Goal: Task Accomplishment & Management: Complete application form

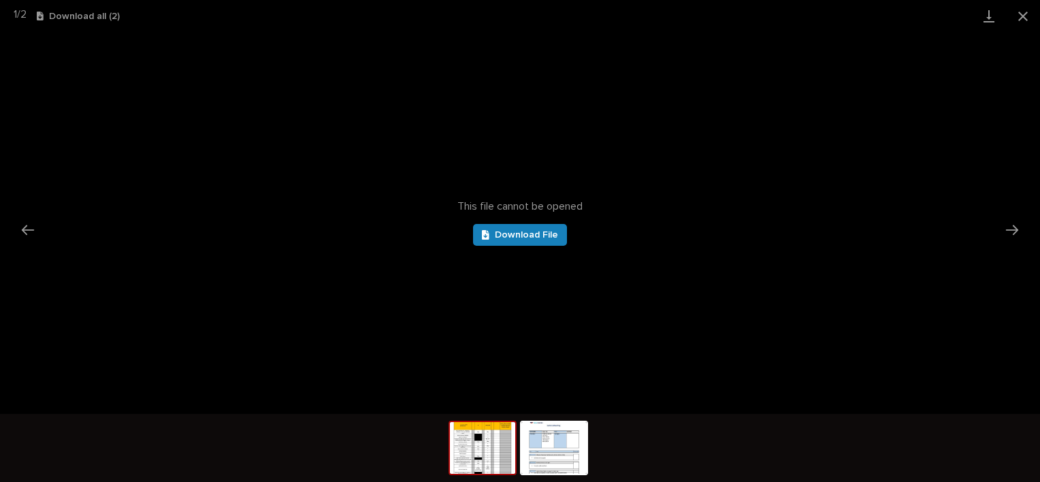
scroll to position [340, 0]
click at [1020, 16] on button "Close gallery" at bounding box center [1023, 16] width 34 height 32
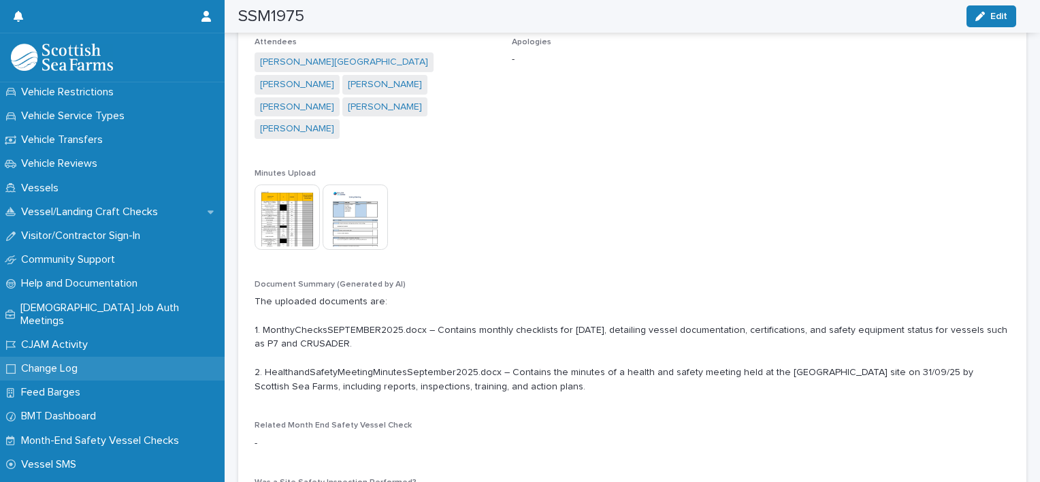
scroll to position [994, 0]
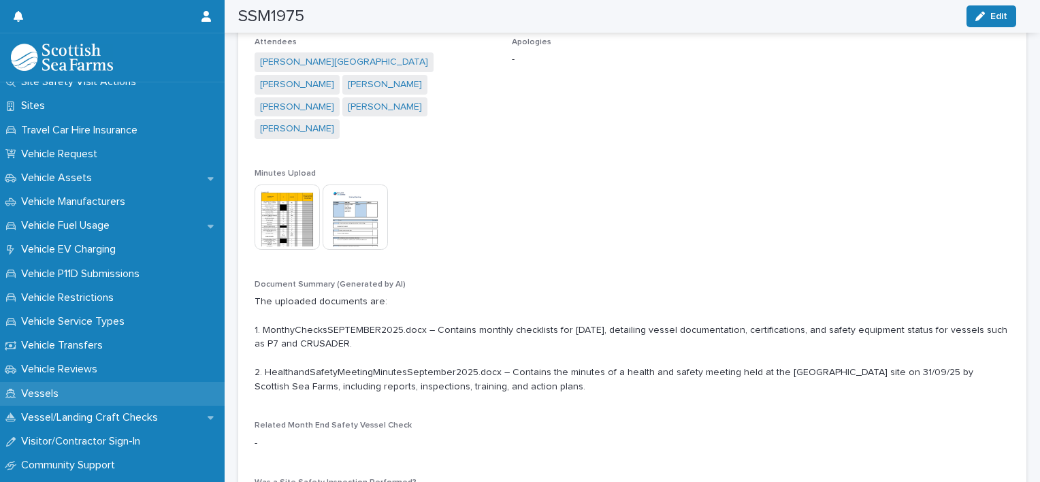
click at [50, 391] on p "Vessels" at bounding box center [43, 393] width 54 height 13
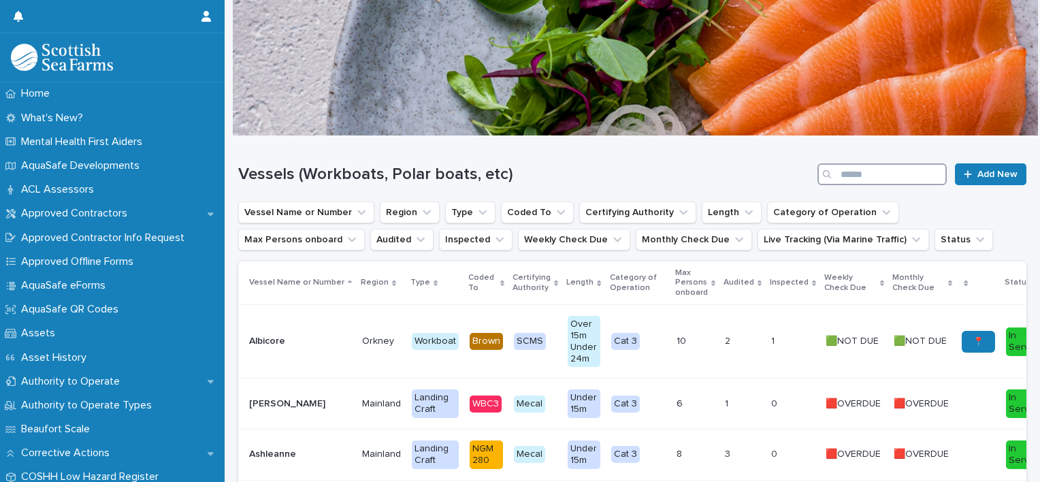
click at [876, 169] on input "Search" at bounding box center [881, 174] width 129 height 22
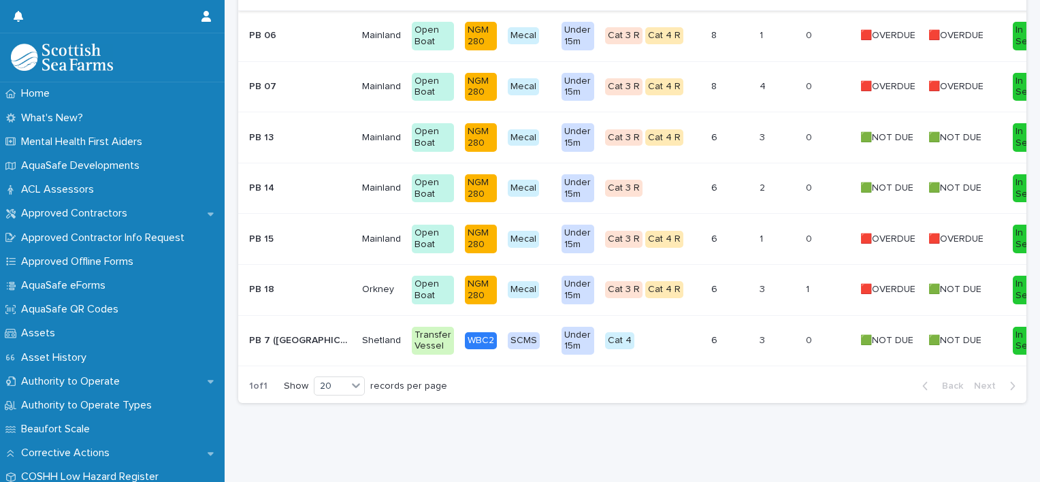
scroll to position [250, 0]
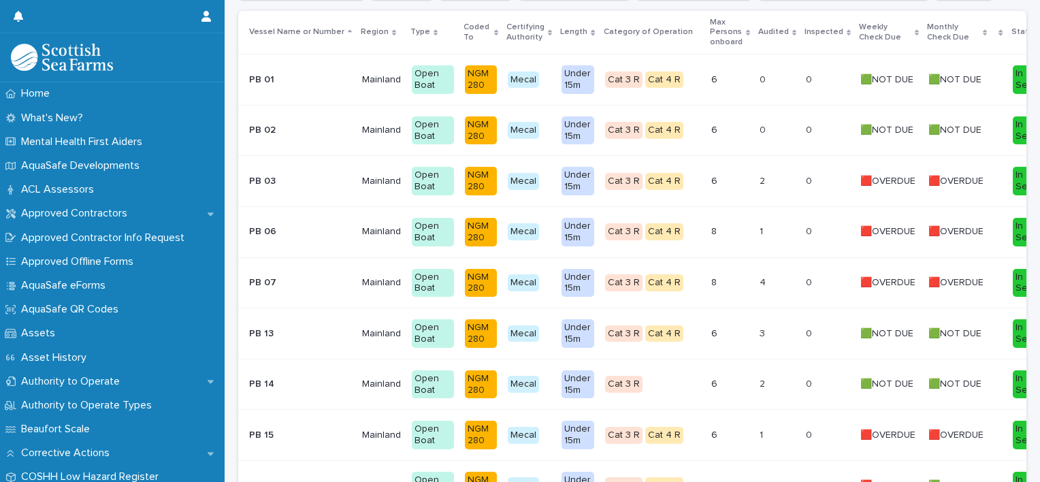
type input "**"
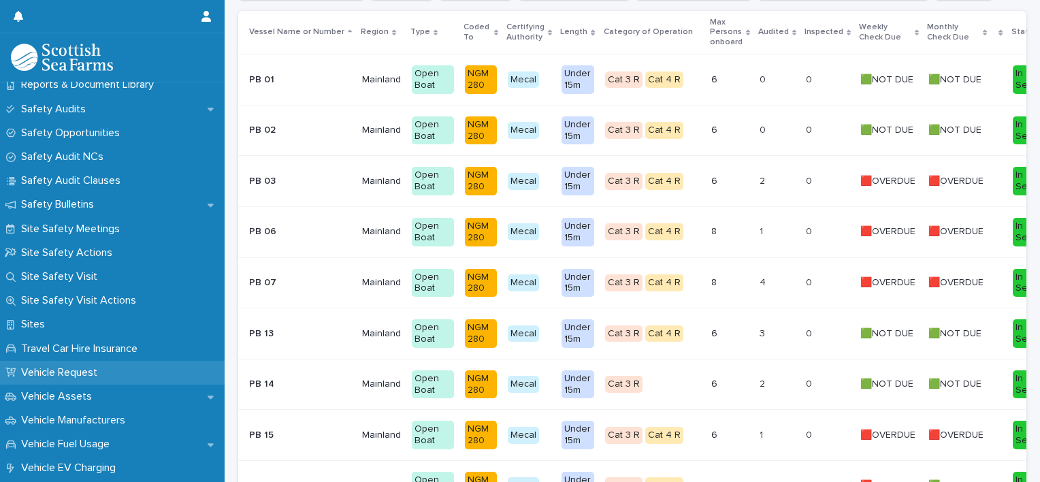
scroll to position [817, 0]
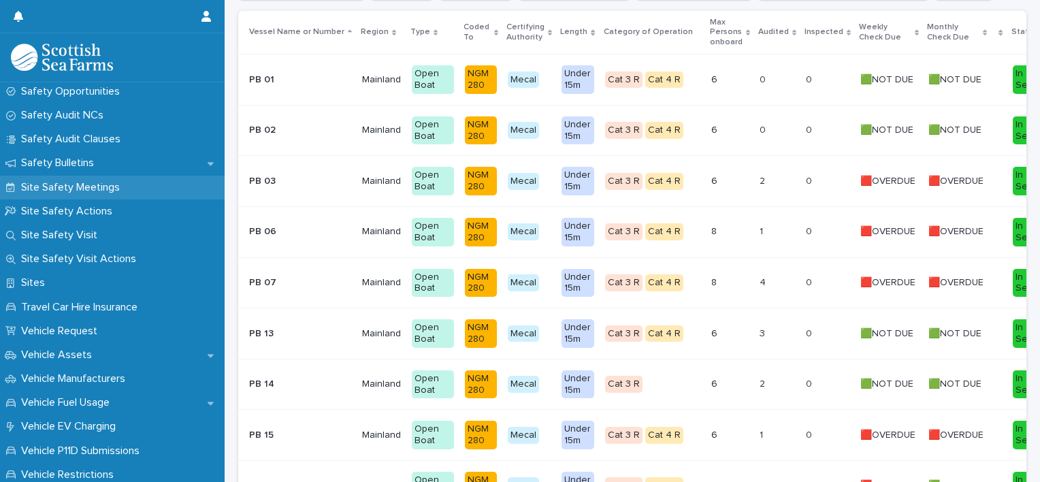
click at [65, 188] on p "Site Safety Meetings" at bounding box center [73, 187] width 115 height 13
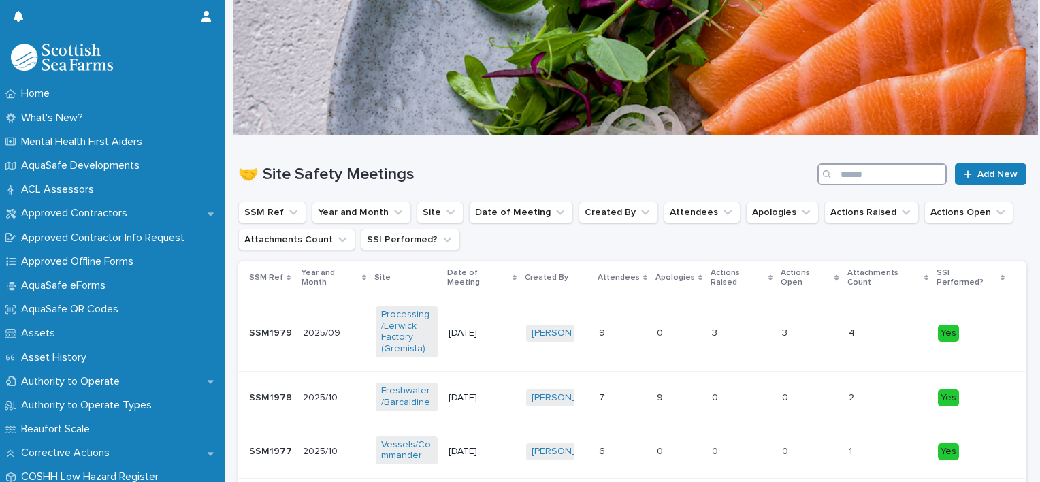
click at [888, 172] on input "Search" at bounding box center [881, 174] width 129 height 22
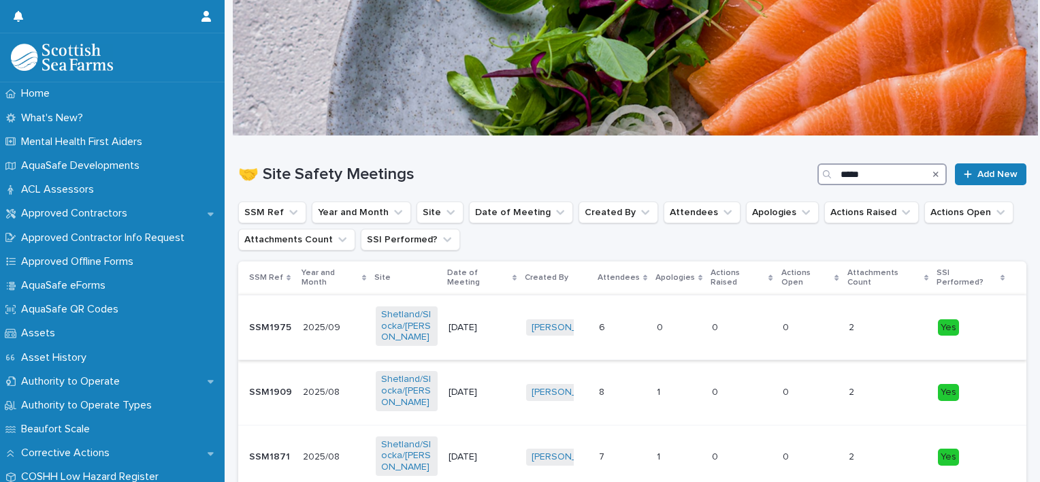
type input "*****"
click at [744, 316] on div "0 0" at bounding box center [741, 327] width 59 height 22
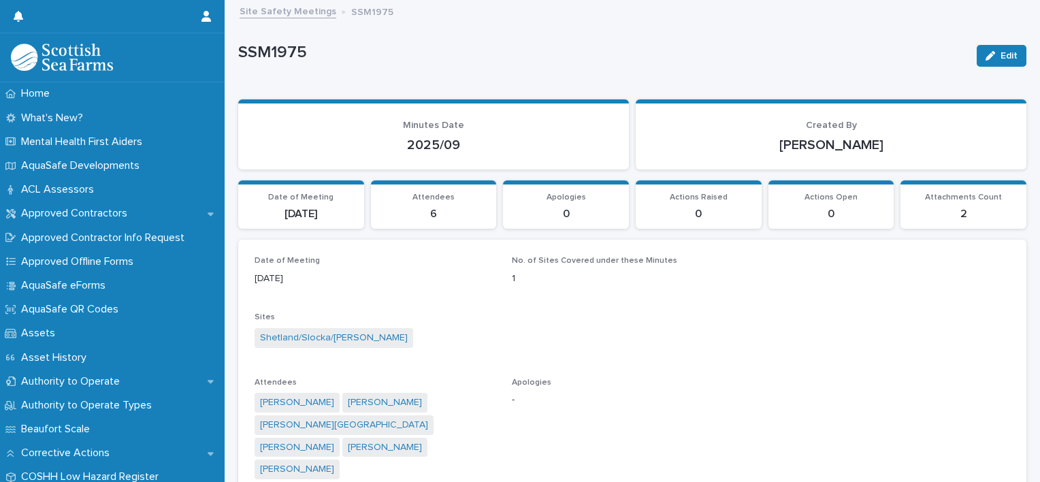
scroll to position [272, 0]
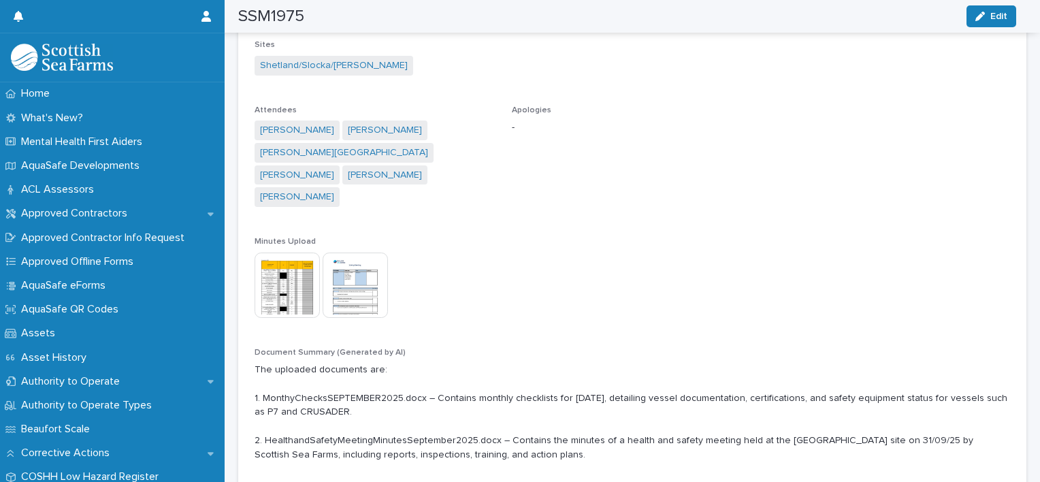
click at [272, 276] on img at bounding box center [287, 285] width 65 height 65
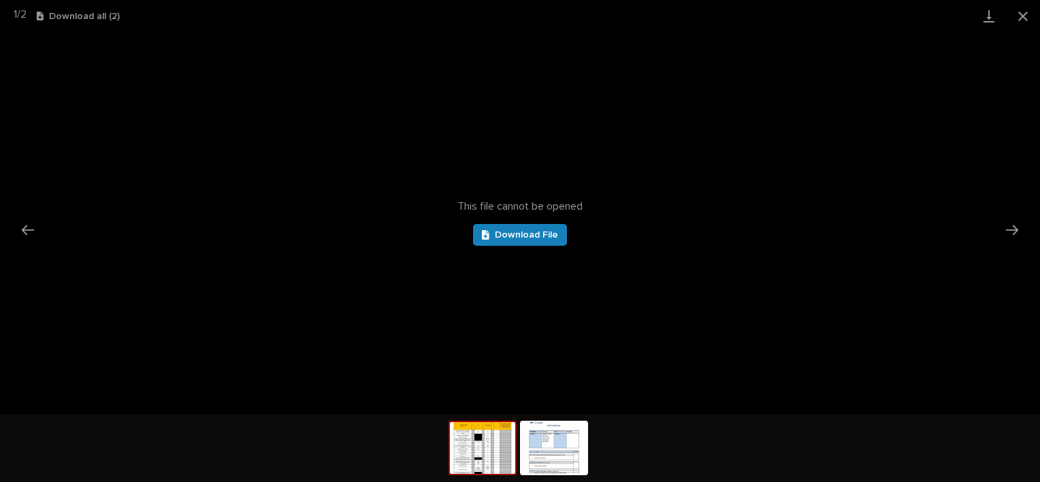
click at [523, 214] on div "This file cannot be opened Download File" at bounding box center [520, 223] width 1040 height 382
click at [525, 231] on span "Download File" at bounding box center [526, 235] width 63 height 10
click at [1020, 10] on button "Close gallery" at bounding box center [1023, 16] width 34 height 32
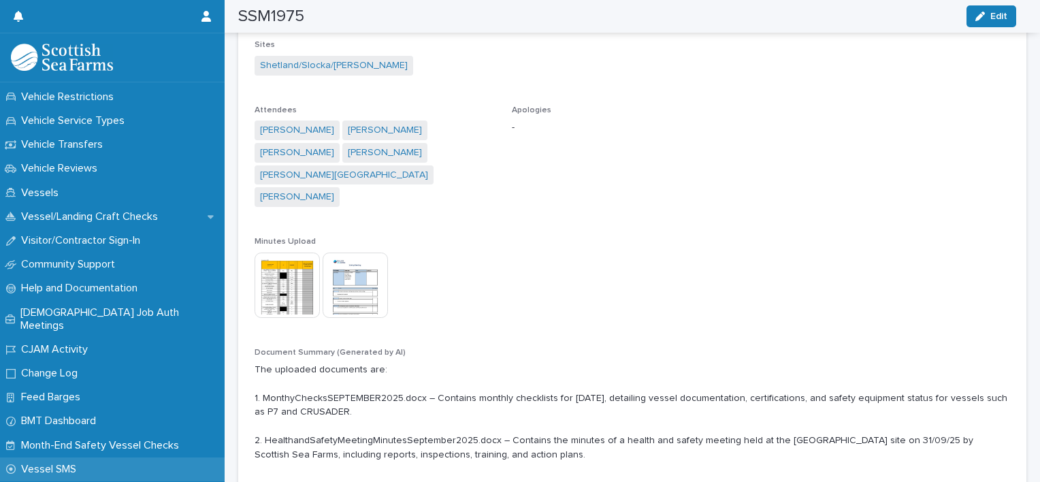
scroll to position [1266, 0]
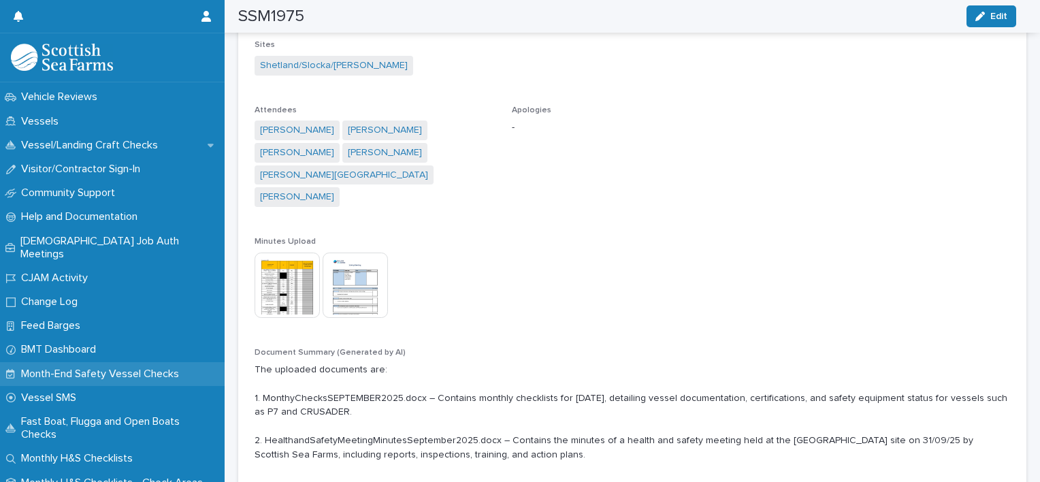
click at [65, 368] on p "Month-End Safety Vessel Checks" at bounding box center [103, 374] width 174 height 13
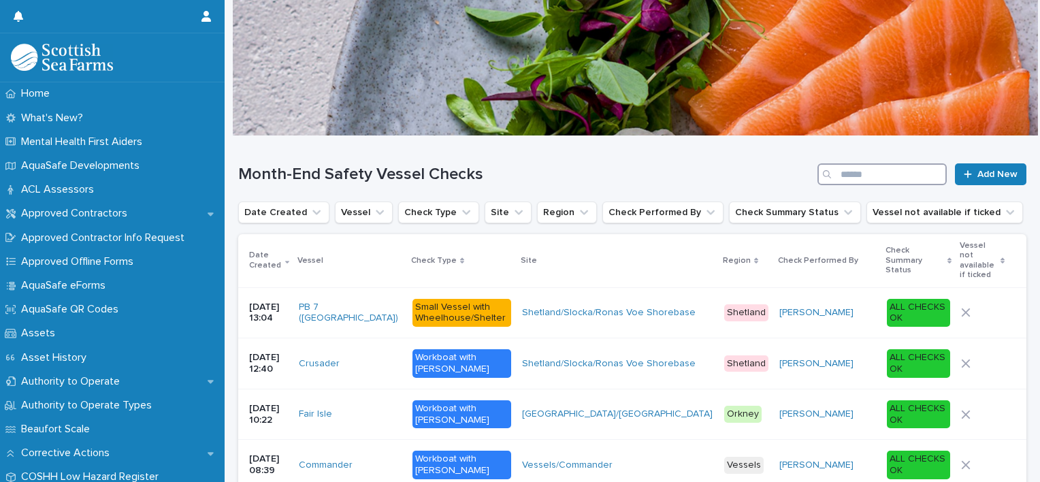
click at [864, 172] on input "Search" at bounding box center [881, 174] width 129 height 22
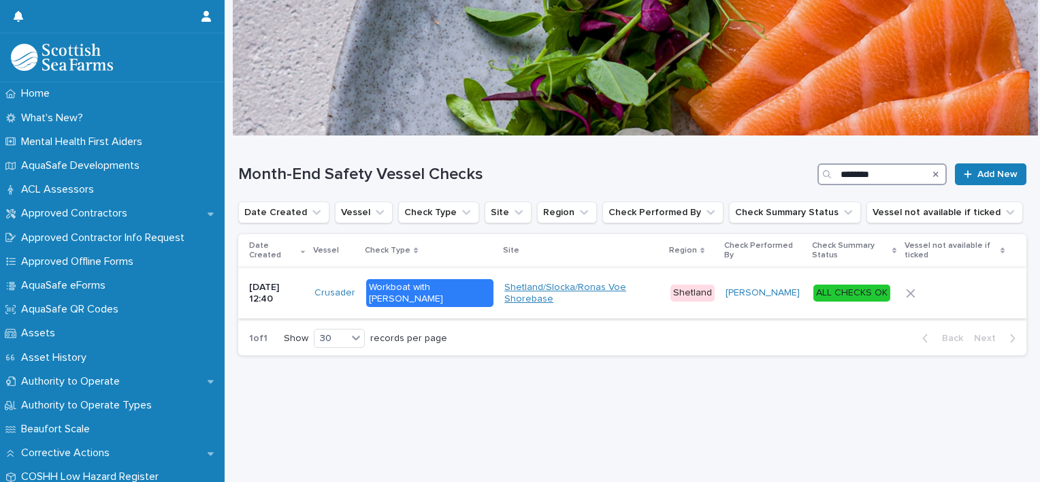
type input "********"
click at [612, 291] on link "Shetland/Slocka/Ronas Voe Shorebase" at bounding box center [581, 293] width 155 height 23
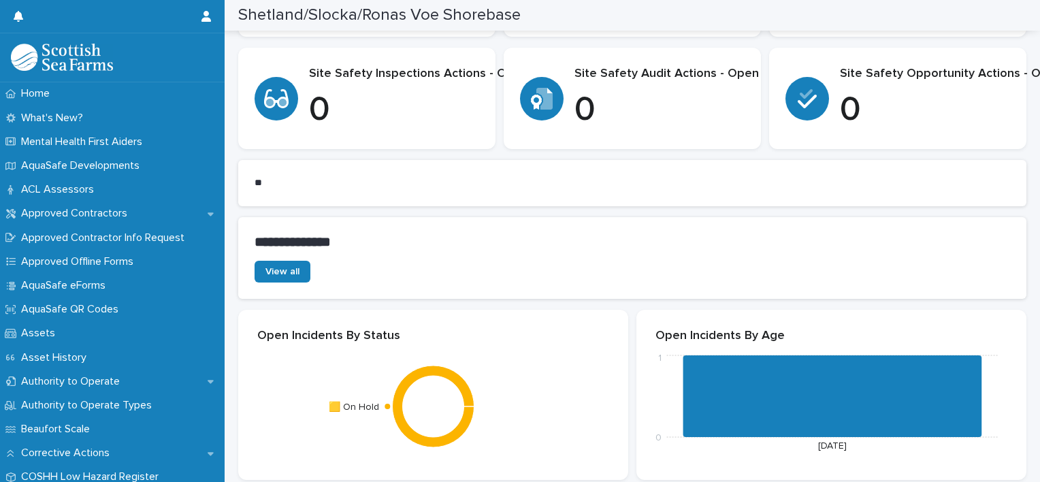
scroll to position [68, 0]
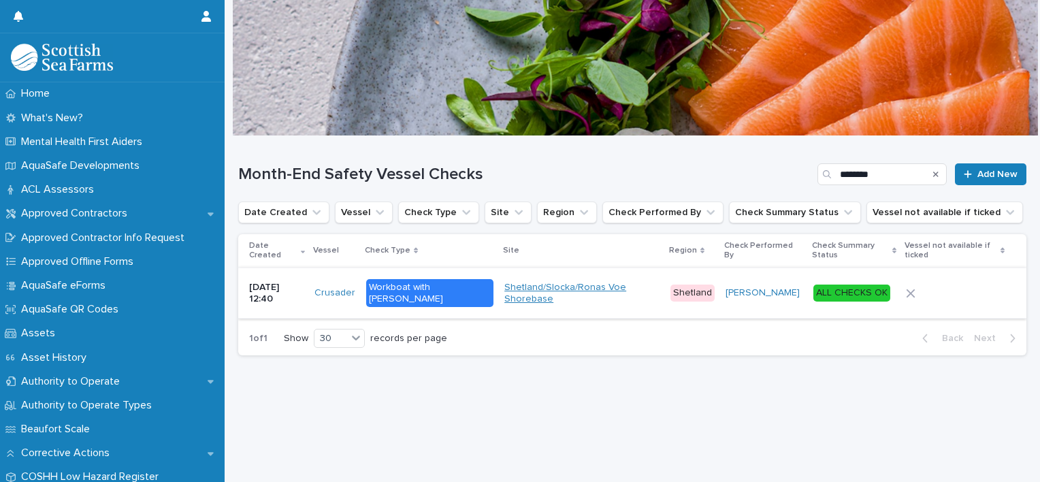
click at [636, 293] on link "Shetland/Slocka/Ronas Voe Shorebase" at bounding box center [581, 293] width 155 height 23
click at [415, 289] on div "Workboat with [PERSON_NAME]" at bounding box center [429, 293] width 127 height 29
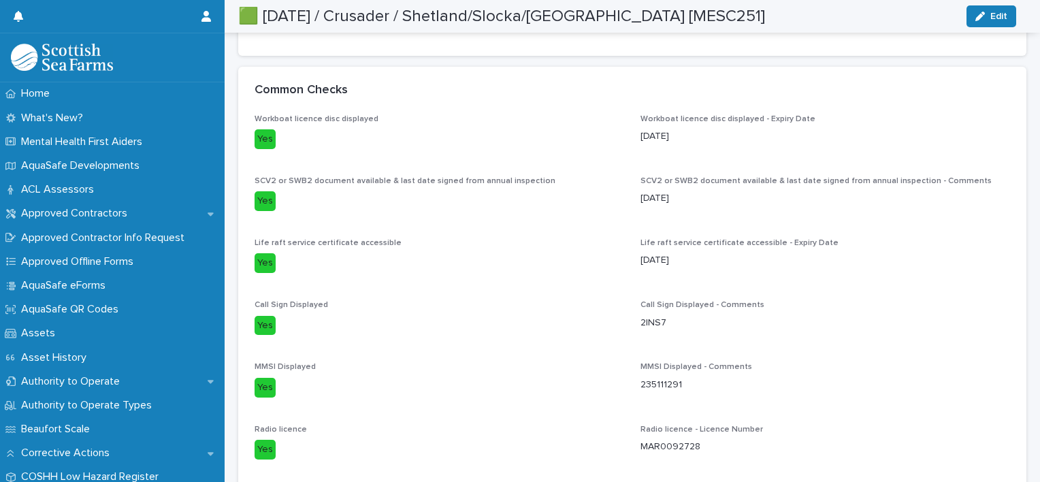
scroll to position [340, 0]
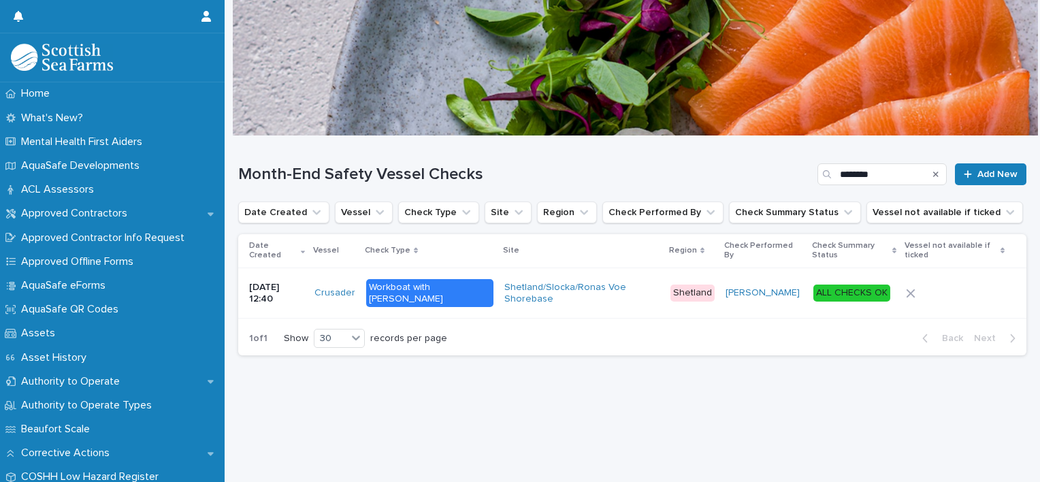
click at [427, 286] on div "Workboat with [PERSON_NAME]" at bounding box center [429, 293] width 127 height 29
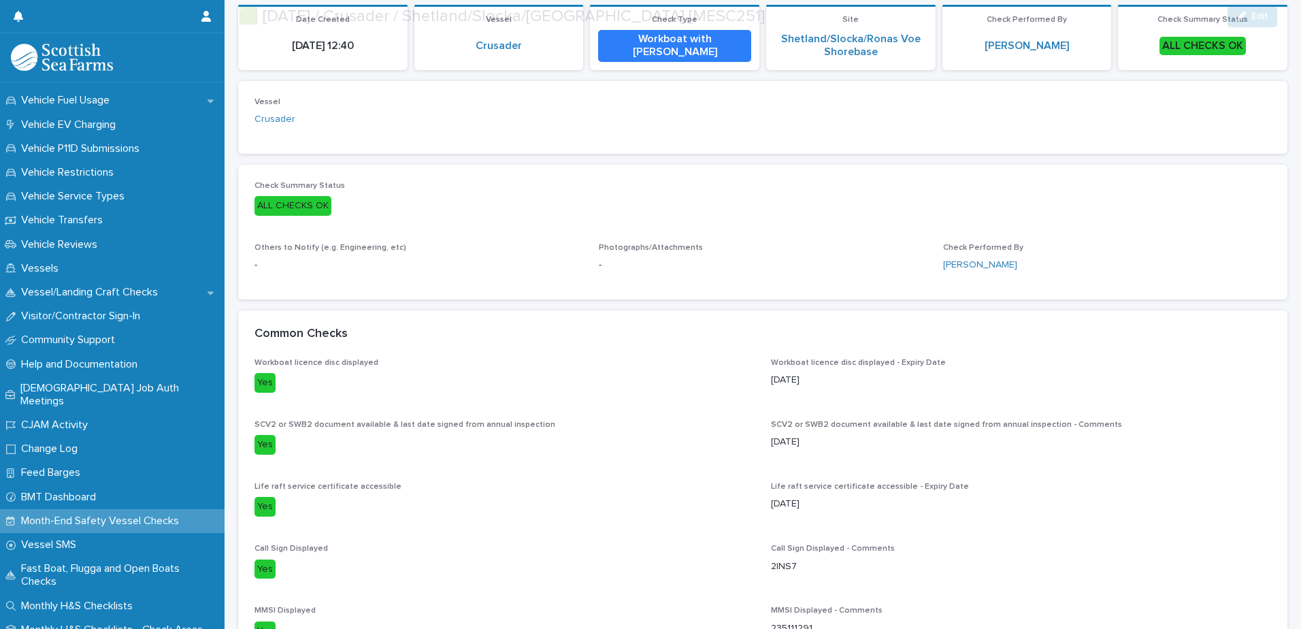
scroll to position [136, 0]
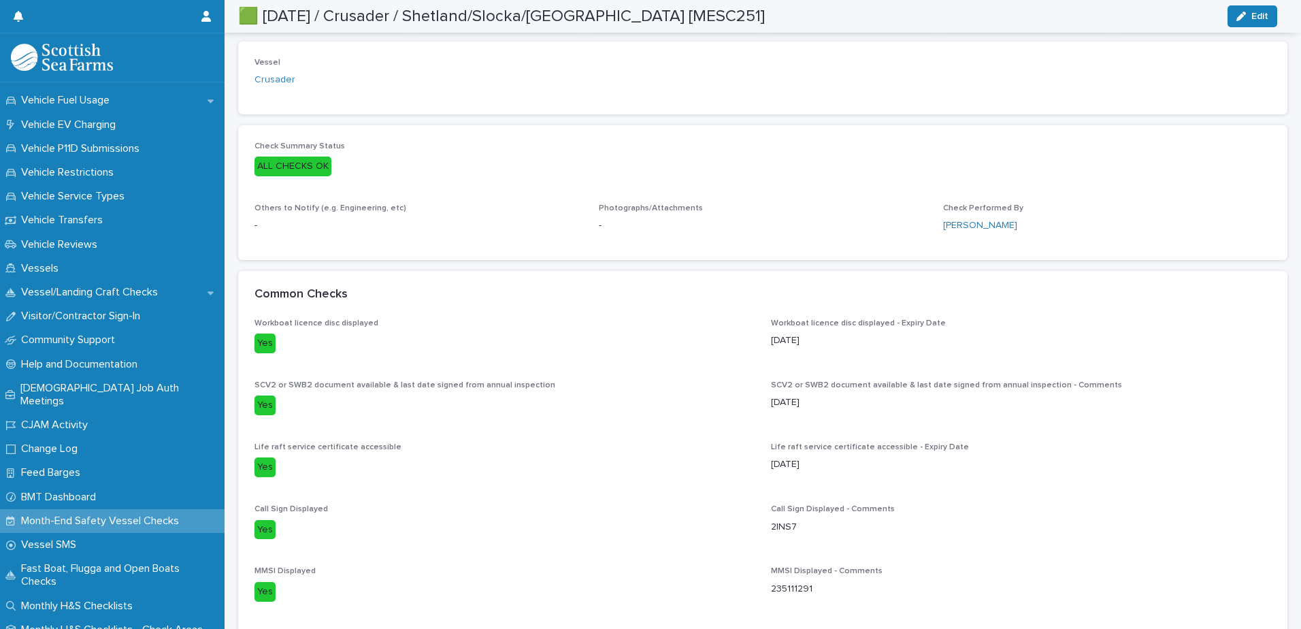
click at [418, 344] on p "Yes" at bounding box center [505, 344] width 500 height 20
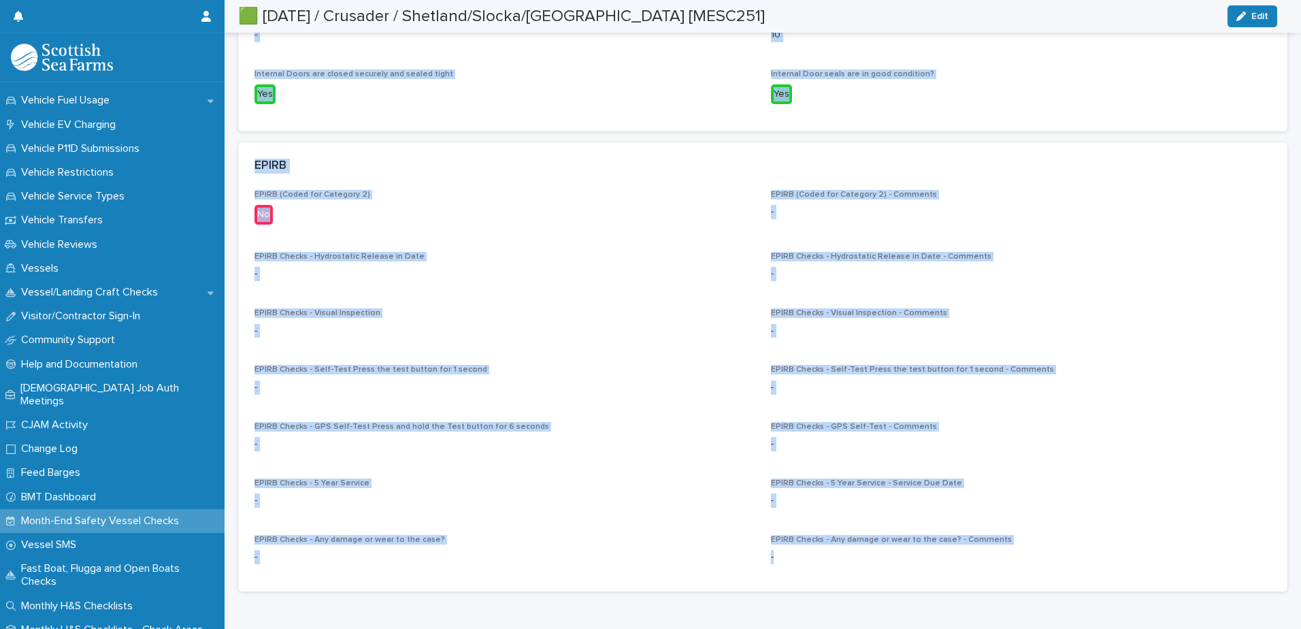
scroll to position [4984, 0]
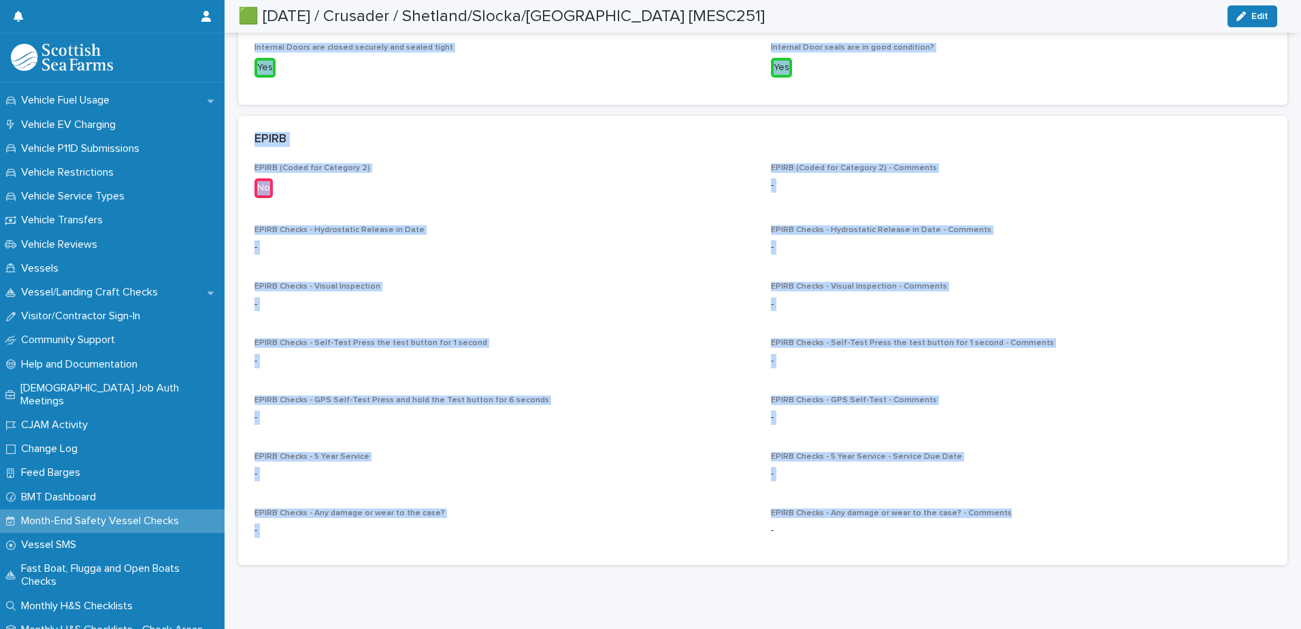
drag, startPoint x: 256, startPoint y: 316, endPoint x: 995, endPoint y: 484, distance: 757.9
drag, startPoint x: 995, startPoint y: 484, endPoint x: 966, endPoint y: 485, distance: 28.6
copy div "Workboat licence disc displayed Yes Workboat licence disc displayed - Expiry Da…"
click at [1039, 134] on div "EPIRB" at bounding box center [763, 140] width 1050 height 48
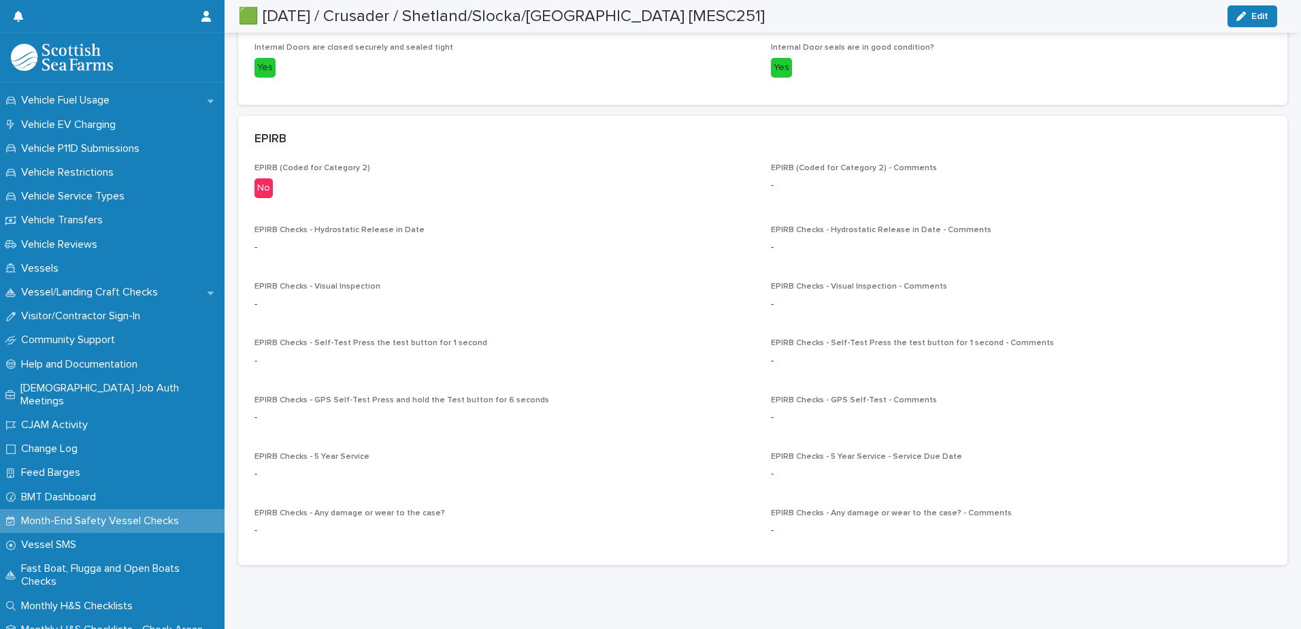
click at [59, 481] on p "Month-End Safety Vessel Checks" at bounding box center [103, 521] width 174 height 13
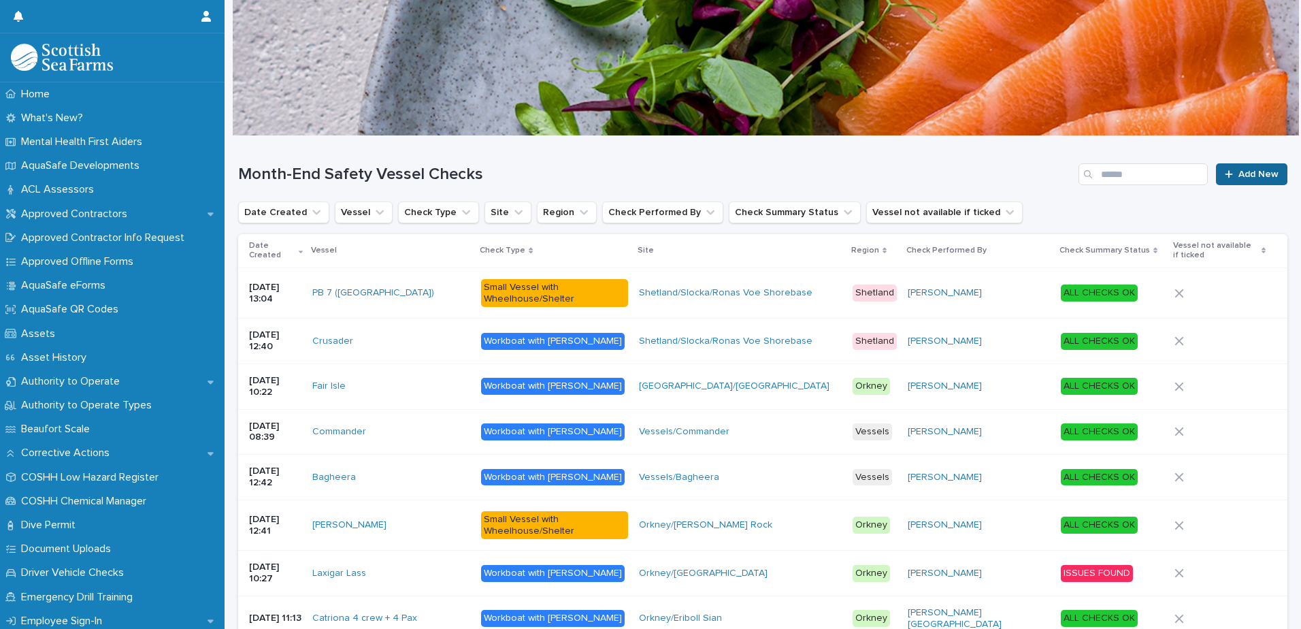
click at [1039, 169] on link "Add New" at bounding box center [1251, 174] width 71 height 22
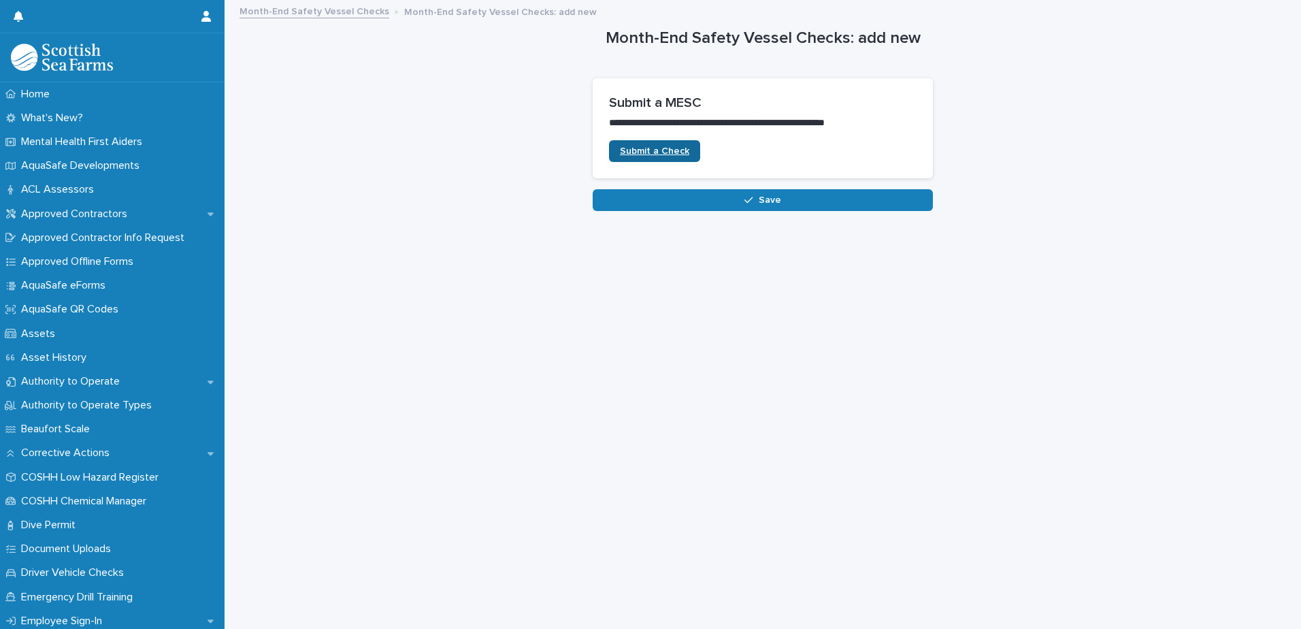
click at [643, 154] on span "Submit a Check" at bounding box center [654, 151] width 69 height 10
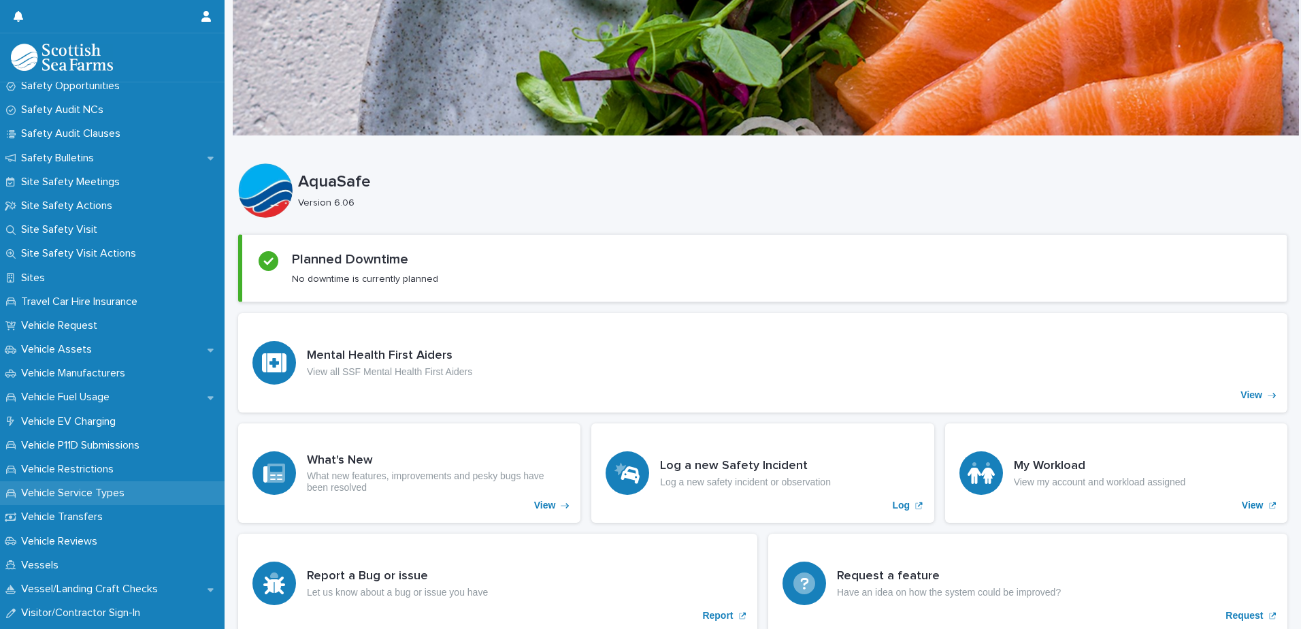
scroll to position [1119, 0]
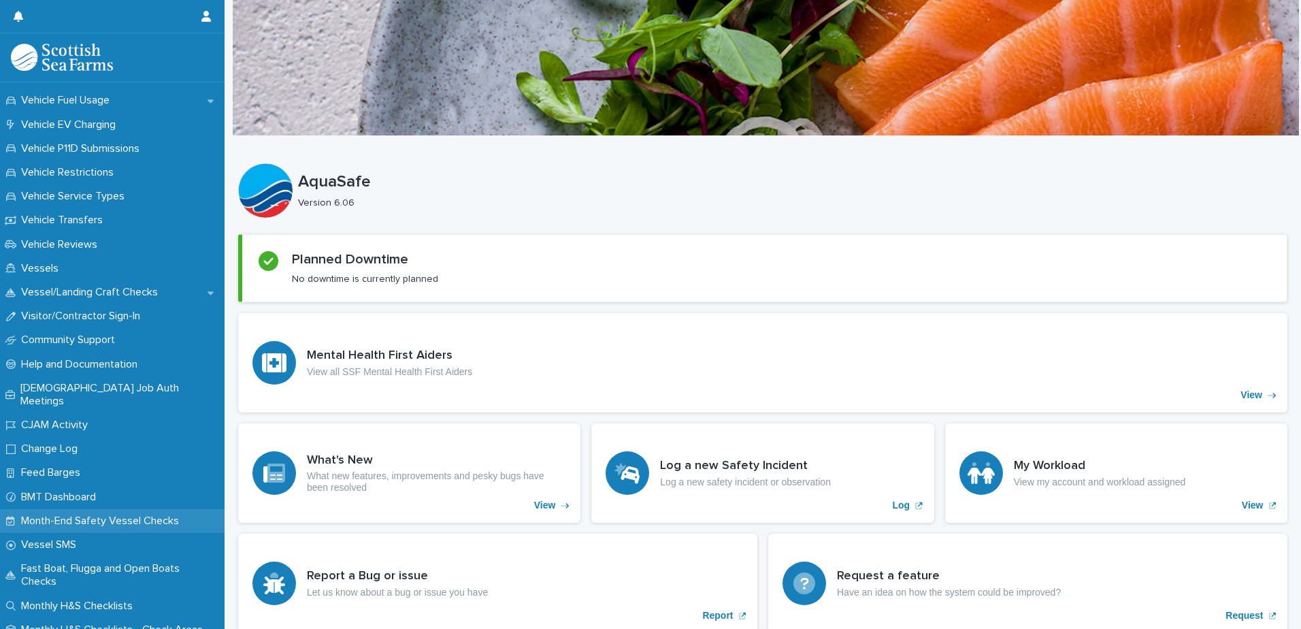
click at [74, 515] on p "Month-End Safety Vessel Checks" at bounding box center [103, 521] width 174 height 13
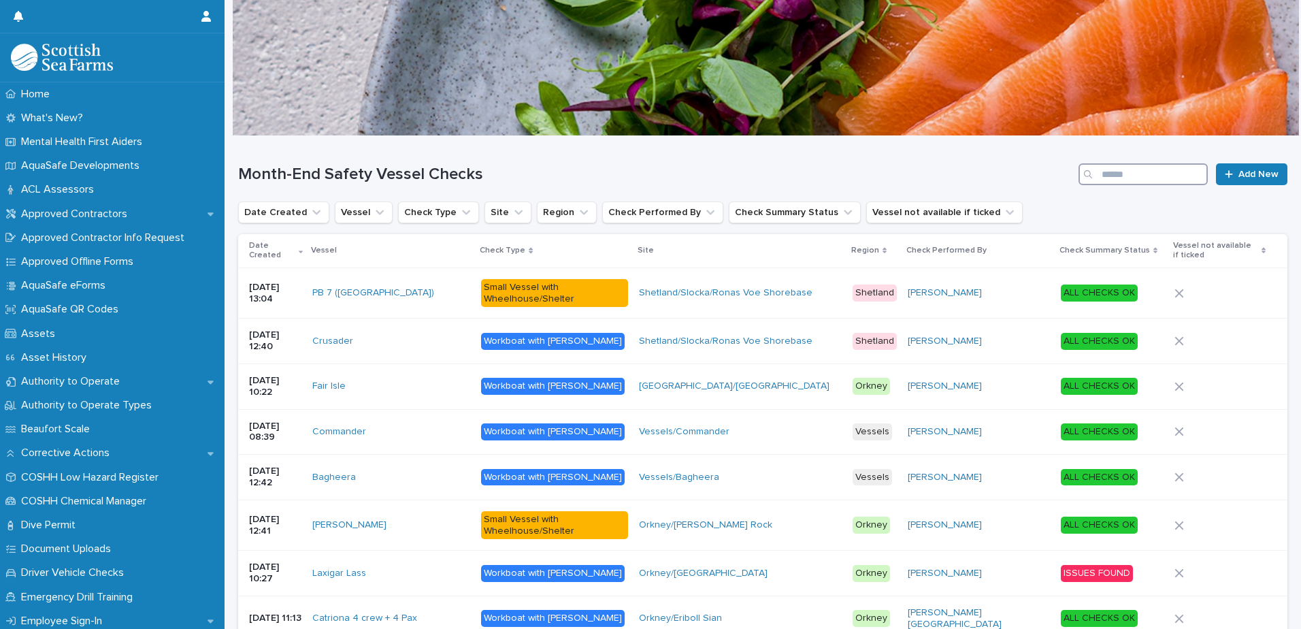
click at [1137, 176] on input "Search" at bounding box center [1143, 174] width 129 height 22
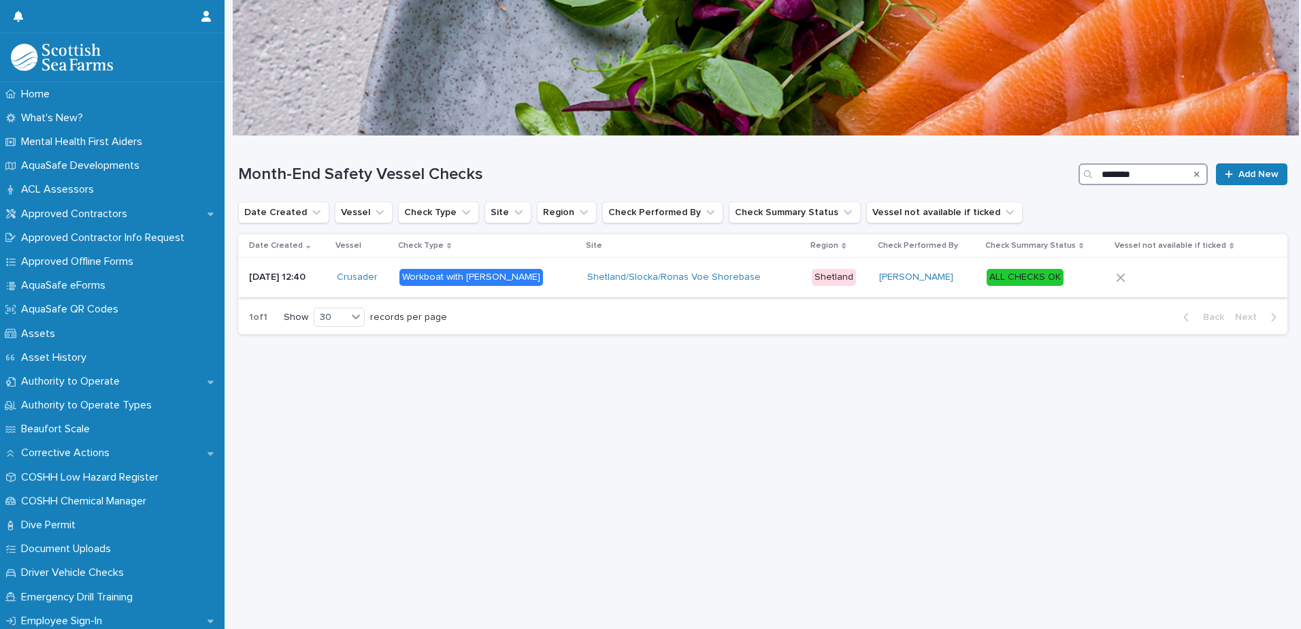
type input "********"
click at [755, 280] on div "Shetland/Slocka/Ronas Voe Shorebase" at bounding box center [694, 278] width 214 height 12
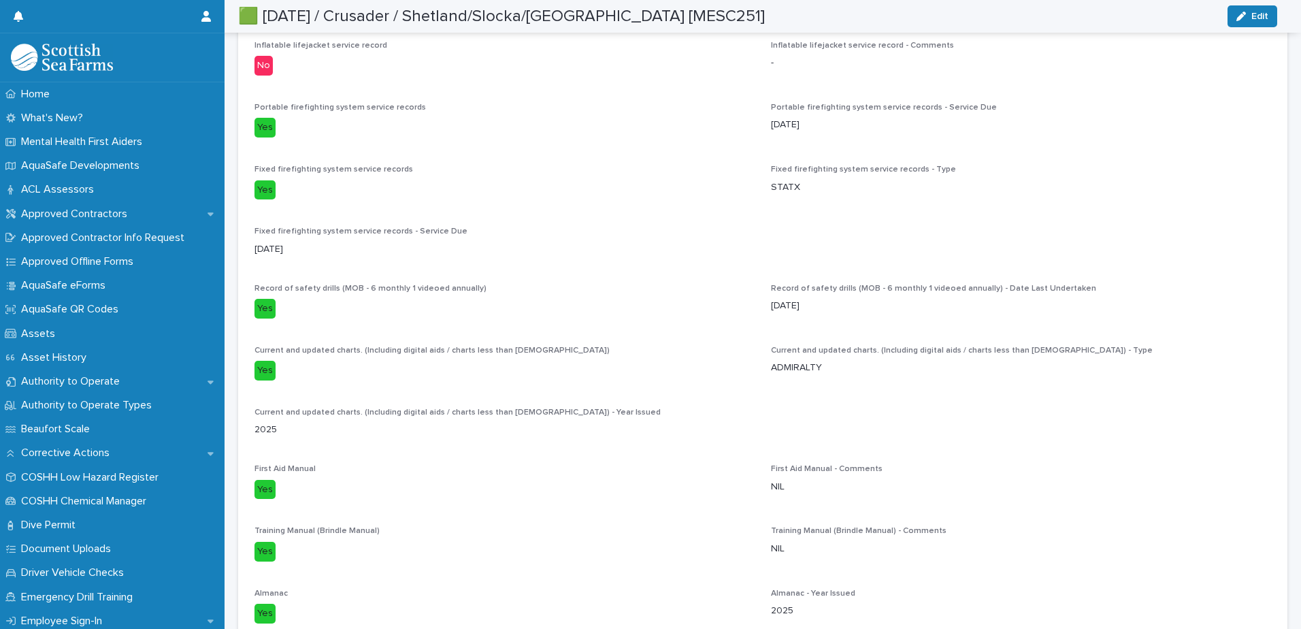
scroll to position [613, 0]
